Goal: Use online tool/utility: Utilize a website feature to perform a specific function

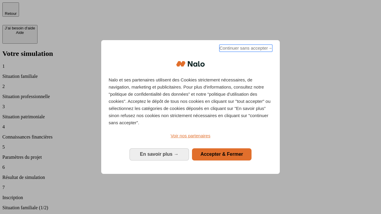
click at [245, 49] on span "Continuer sans accepter →" at bounding box center [245, 48] width 53 height 7
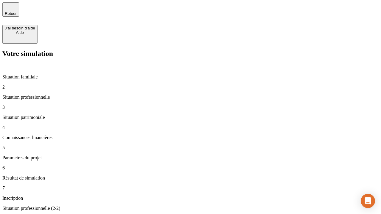
type input "30 000"
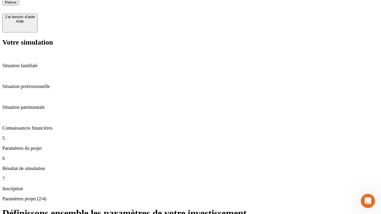
scroll to position [6, 0]
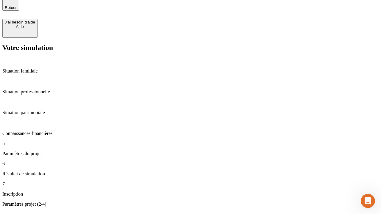
type input "25"
type input "5"
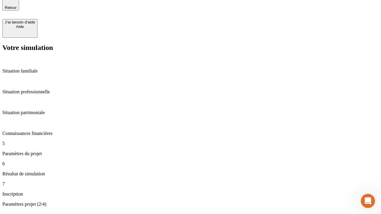
type input "1 000"
type input "640"
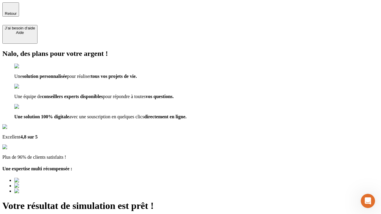
type input "[EMAIL_ADDRESS][PERSON_NAME][DOMAIN_NAME]"
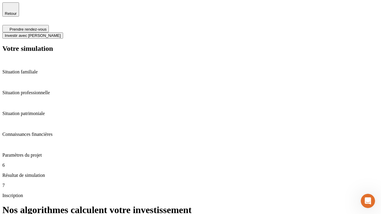
click at [61, 33] on span "Investir avec [PERSON_NAME]" at bounding box center [33, 35] width 56 height 4
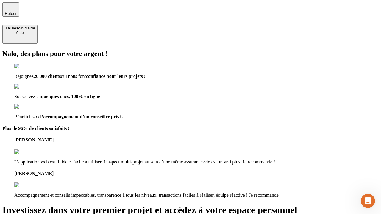
type input "abc"
